Goal: Transaction & Acquisition: Purchase product/service

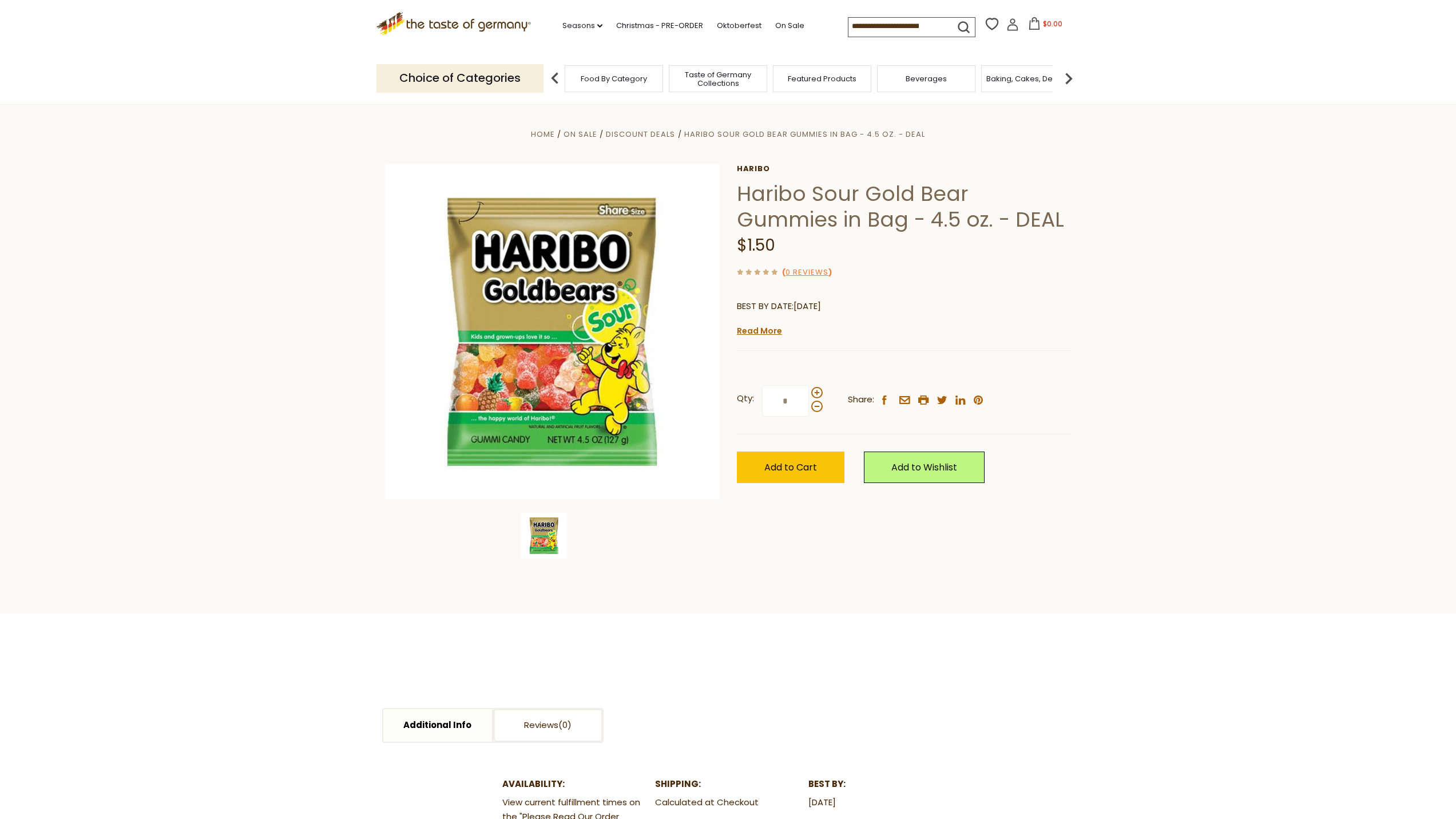
click at [471, 22] on icon ".st0{fill:#EDD300;} .st1{fill:#D33E21;}" at bounding box center [454, 24] width 155 height 24
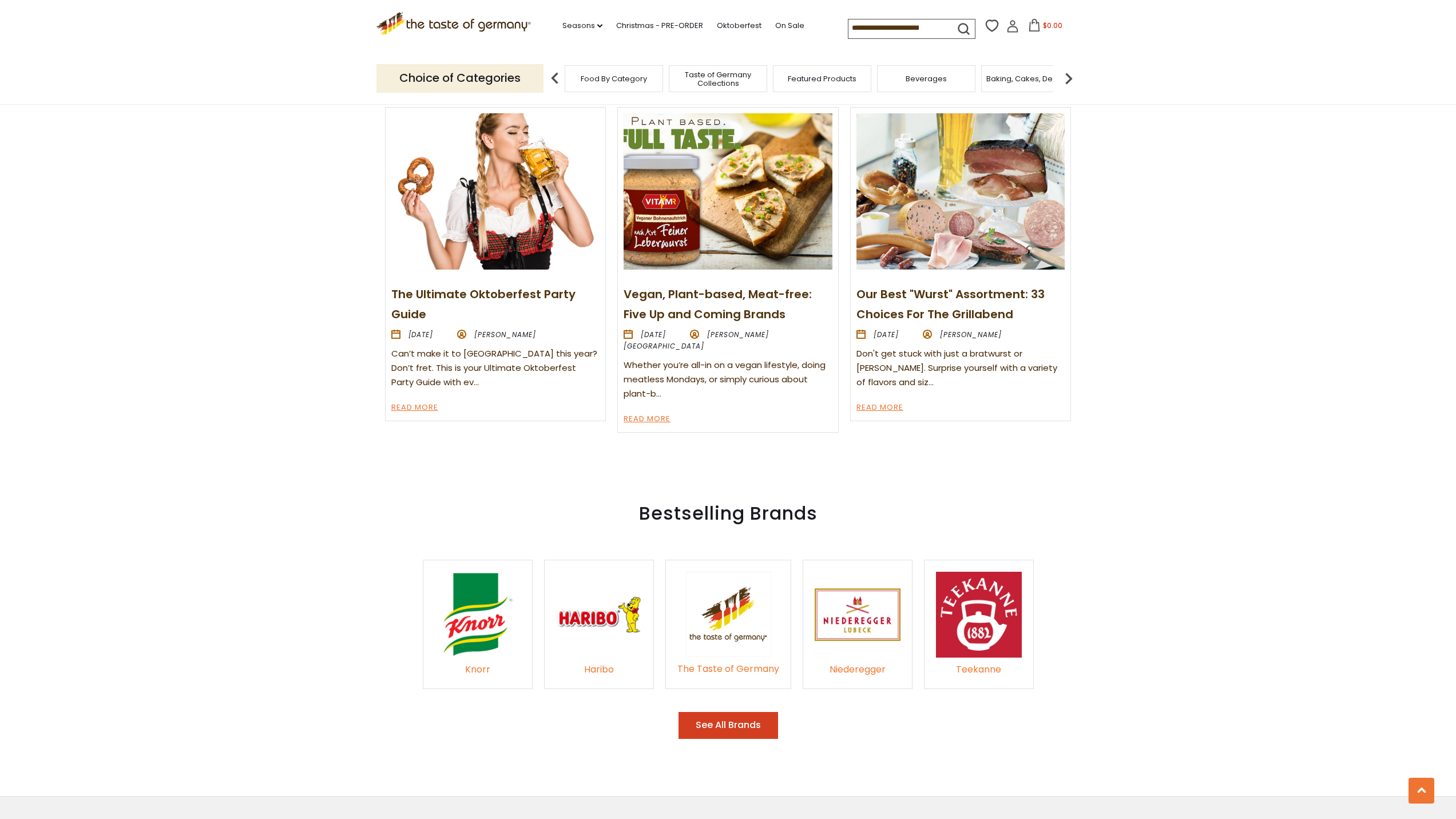
scroll to position [1487, 0]
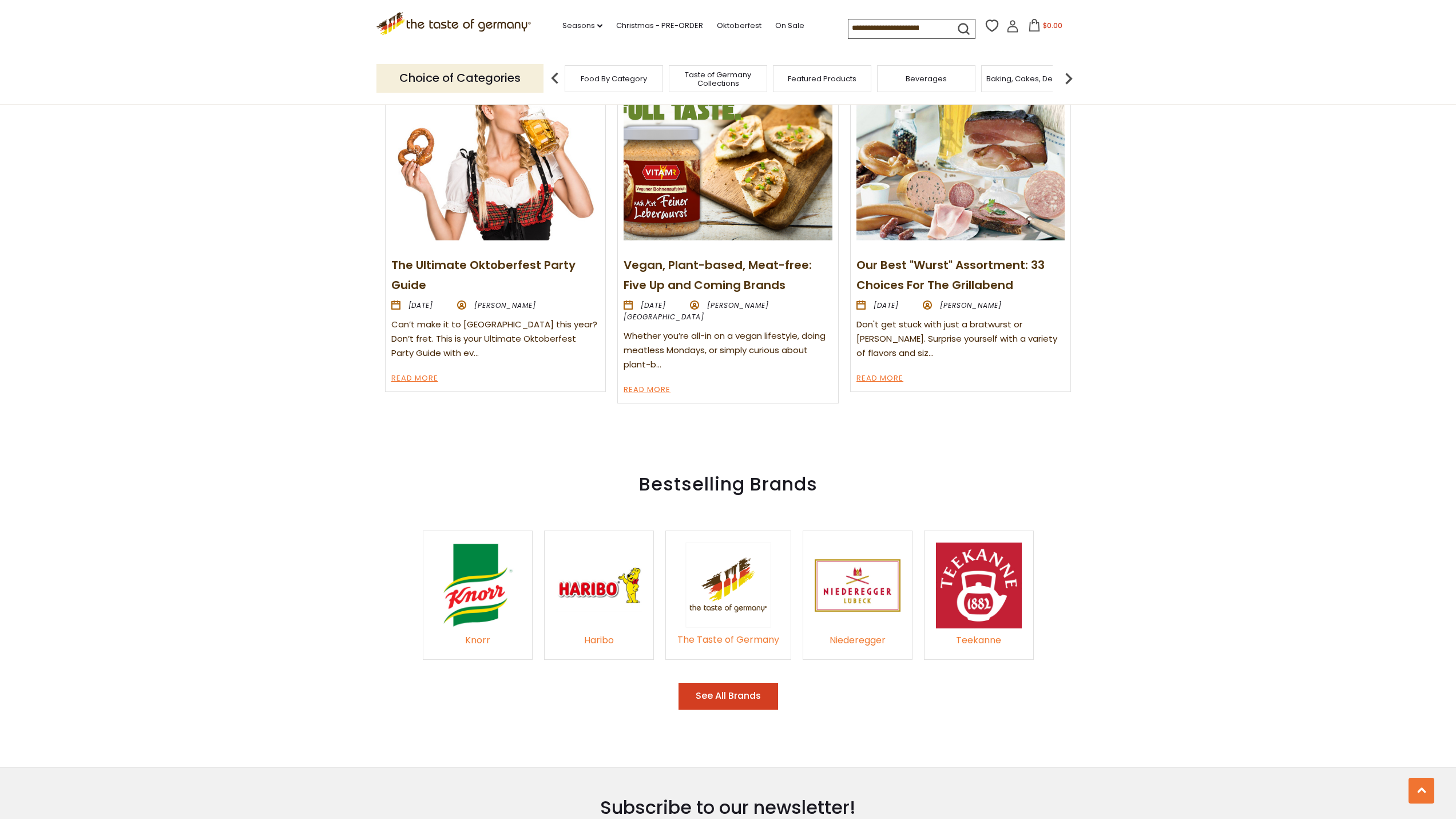
click at [578, 605] on img at bounding box center [598, 585] width 86 height 86
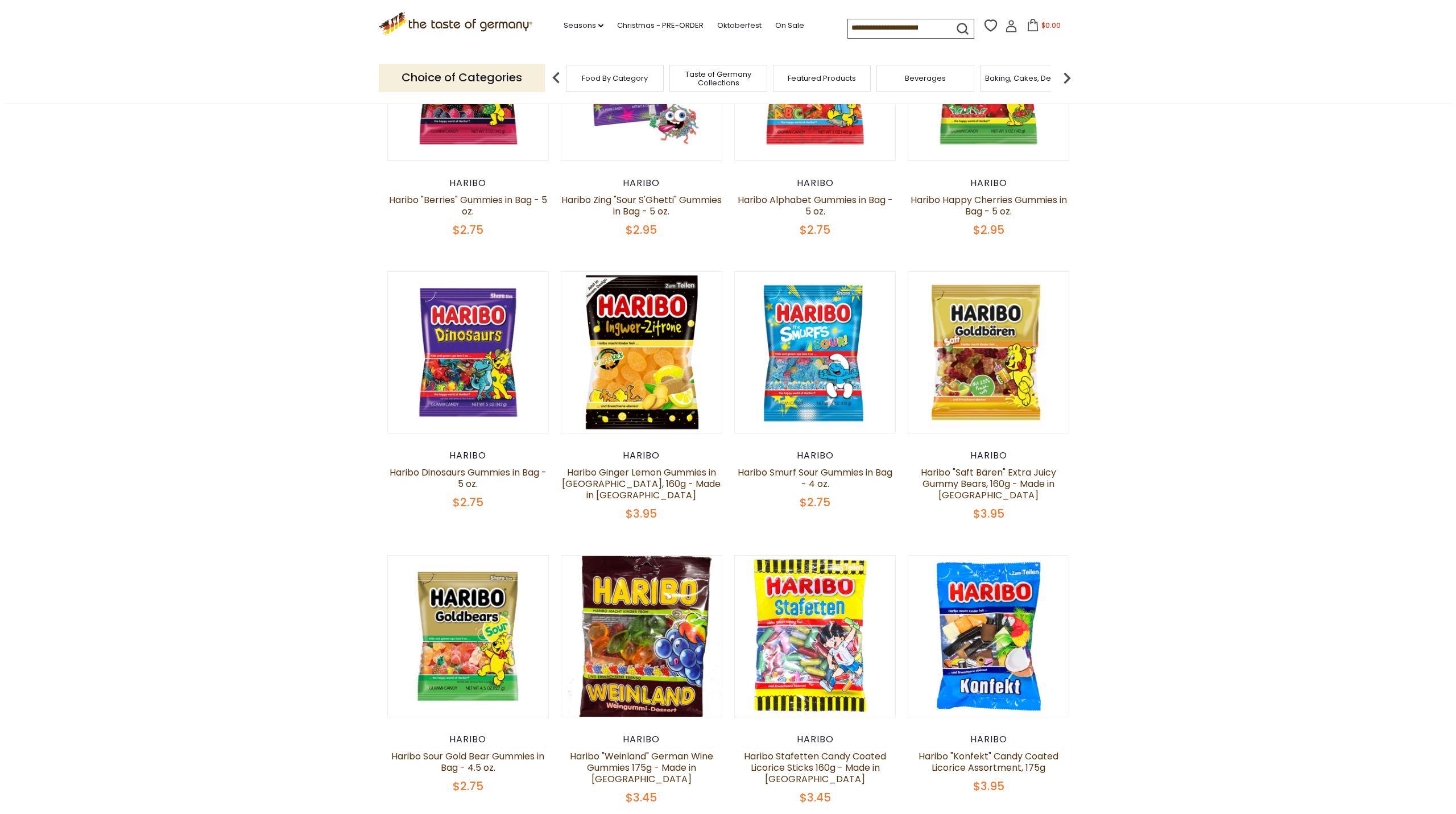
scroll to position [796, 0]
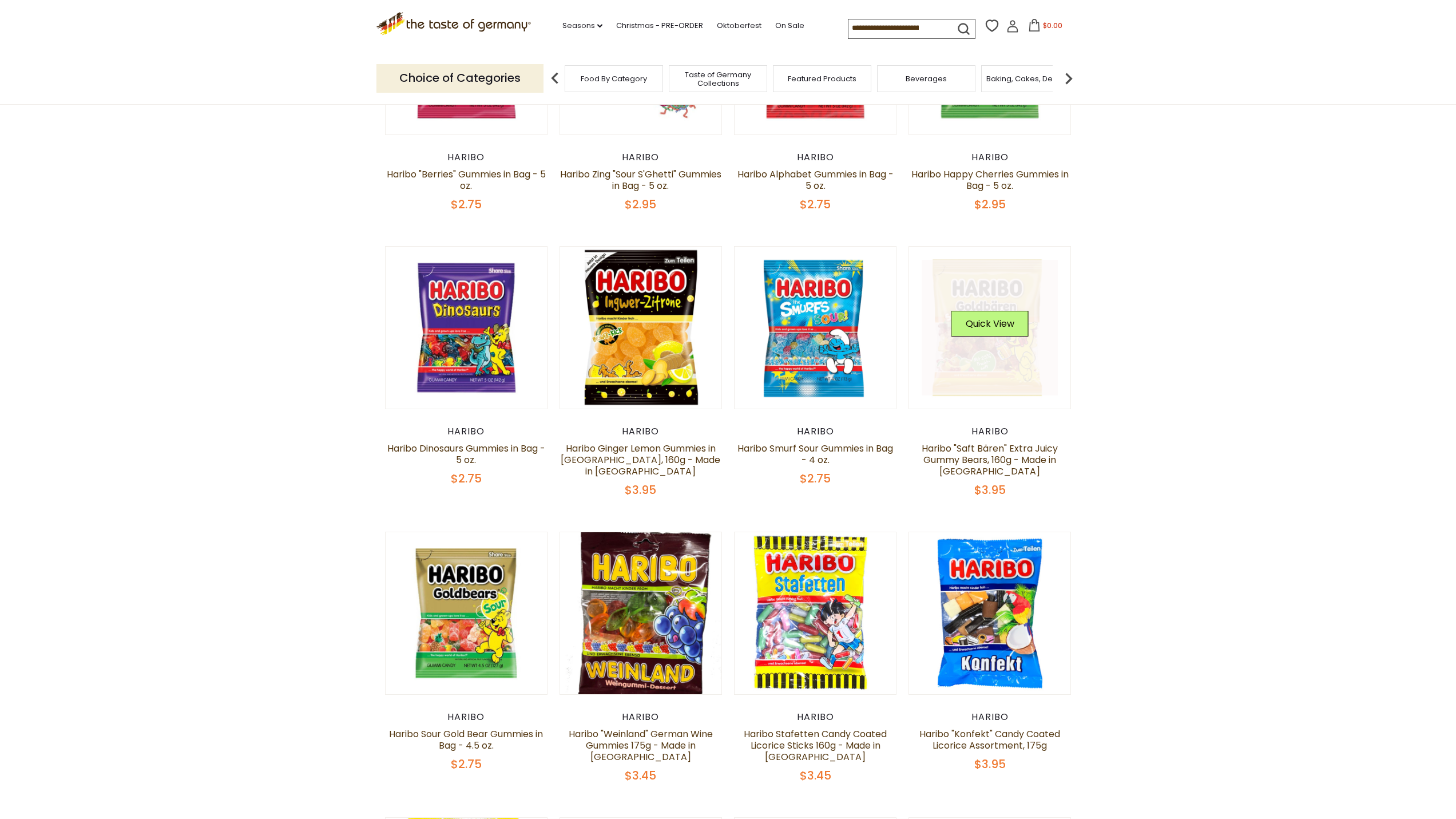
click at [972, 326] on div "Quick View" at bounding box center [990, 328] width 78 height 34
click at [981, 311] on button "Quick View" at bounding box center [990, 323] width 78 height 26
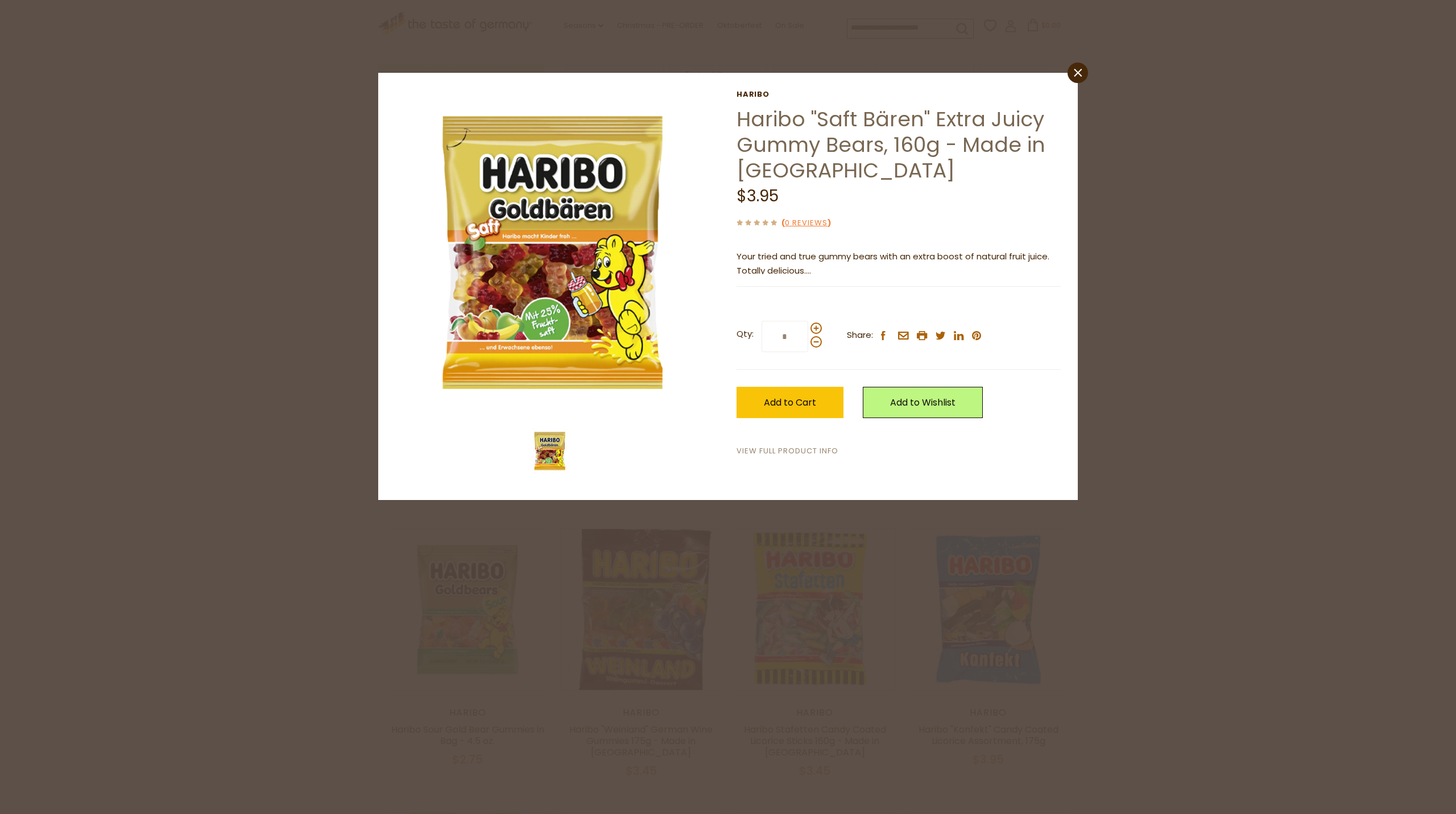
click at [783, 455] on link "View Full Product Info" at bounding box center [787, 451] width 102 height 12
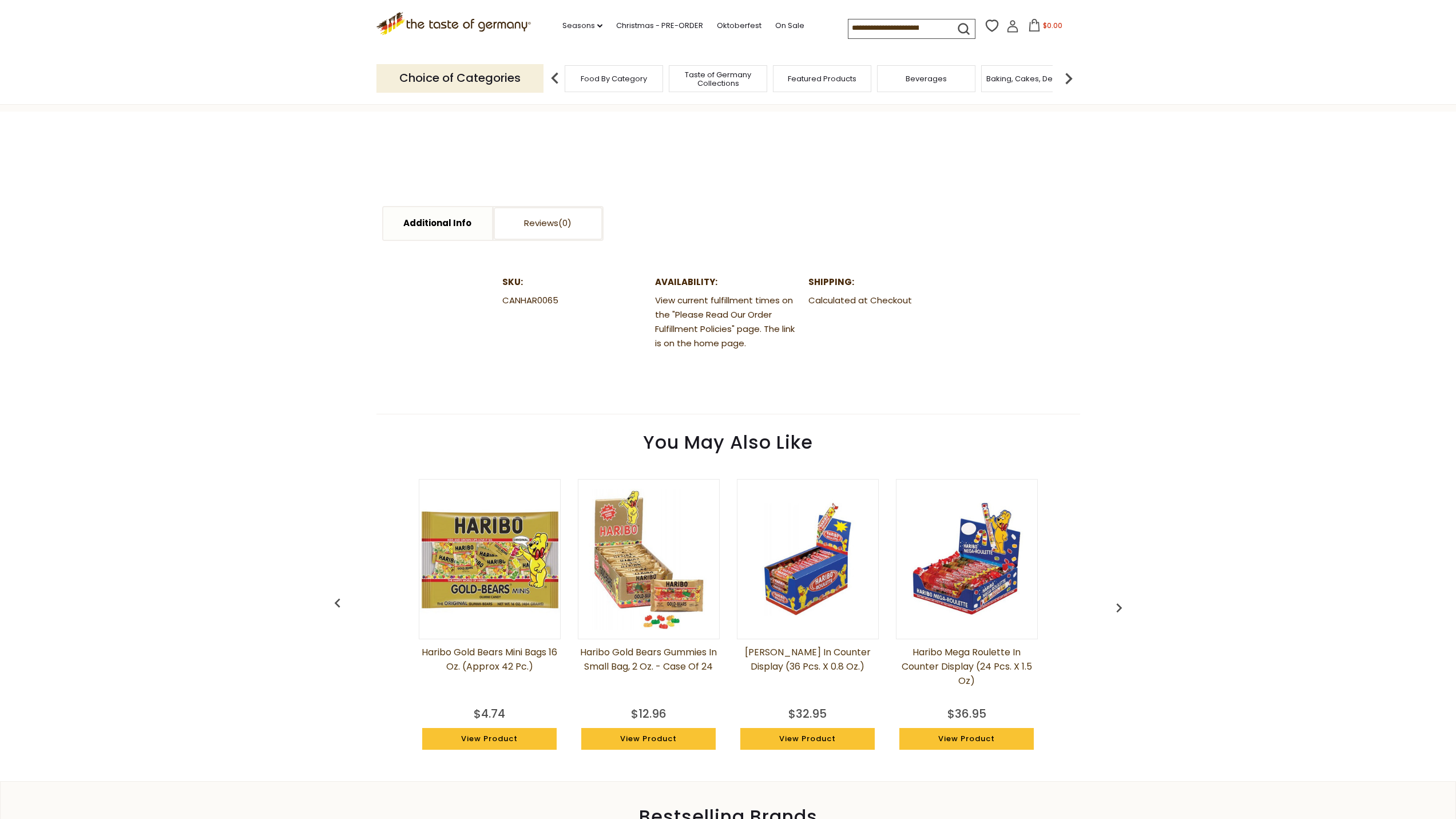
scroll to position [229, 0]
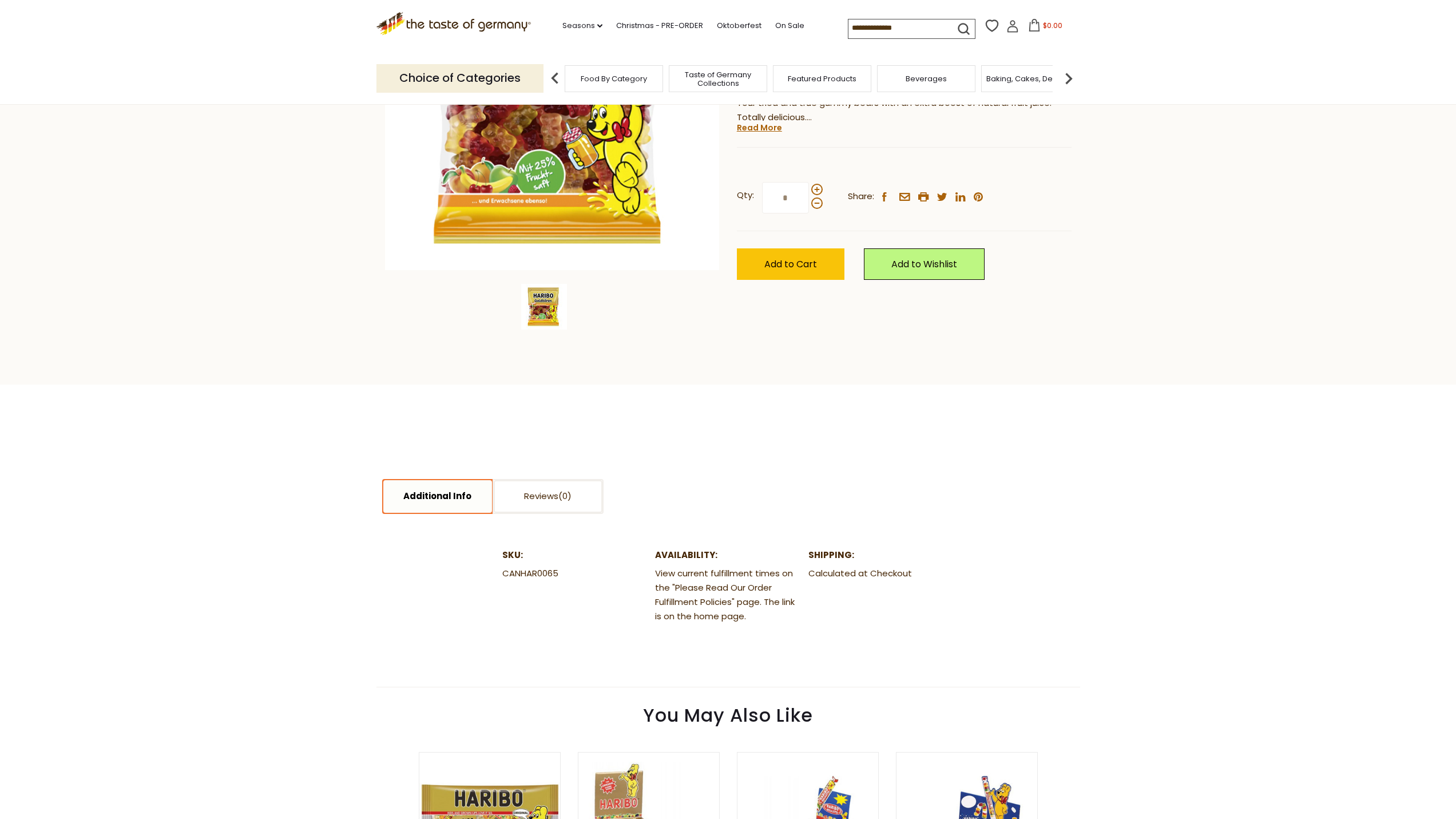
click at [431, 503] on link "Additional Info" at bounding box center [437, 496] width 109 height 32
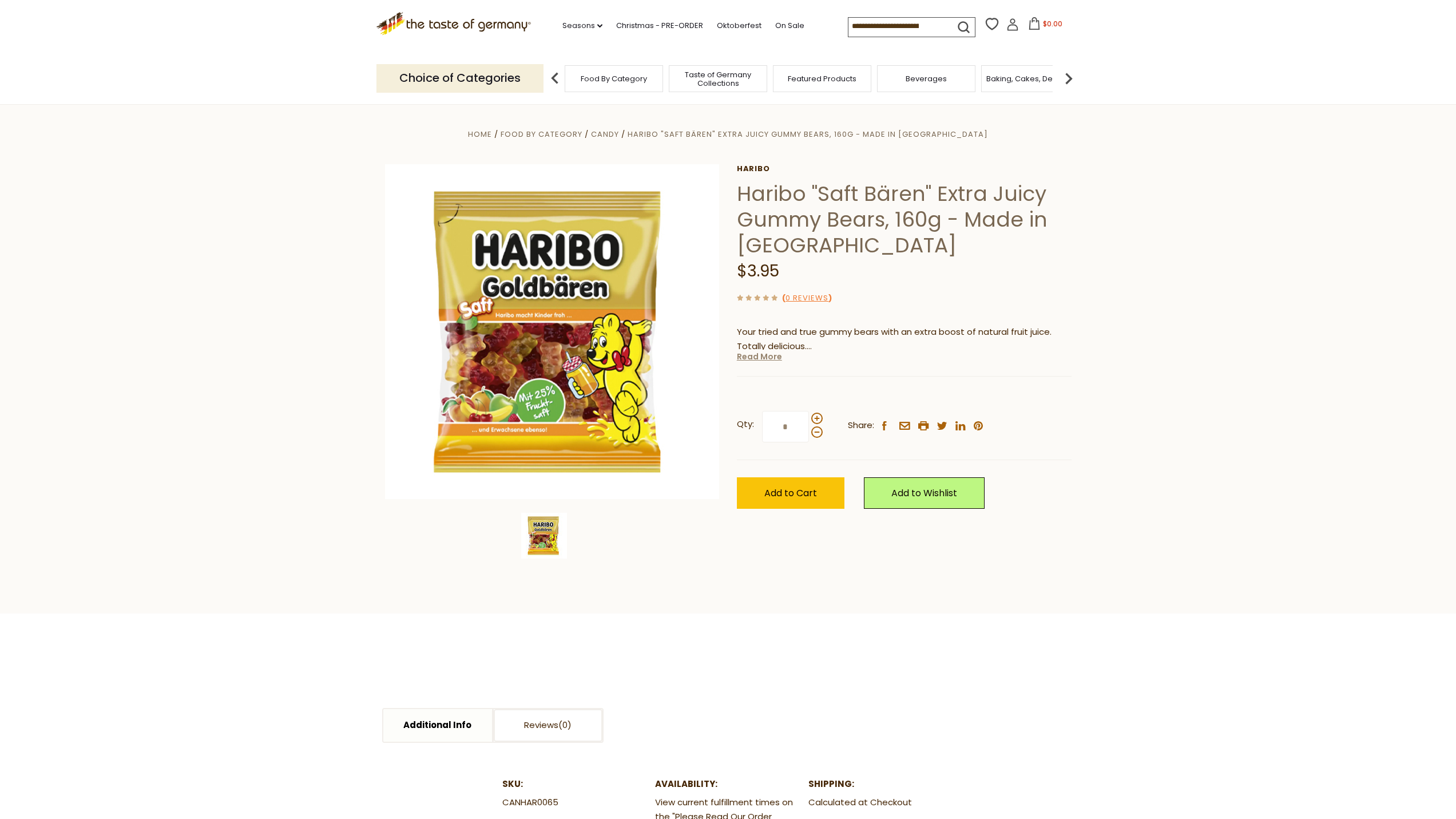
click at [770, 361] on link "Read More" at bounding box center [759, 356] width 45 height 11
